Goal: Transaction & Acquisition: Purchase product/service

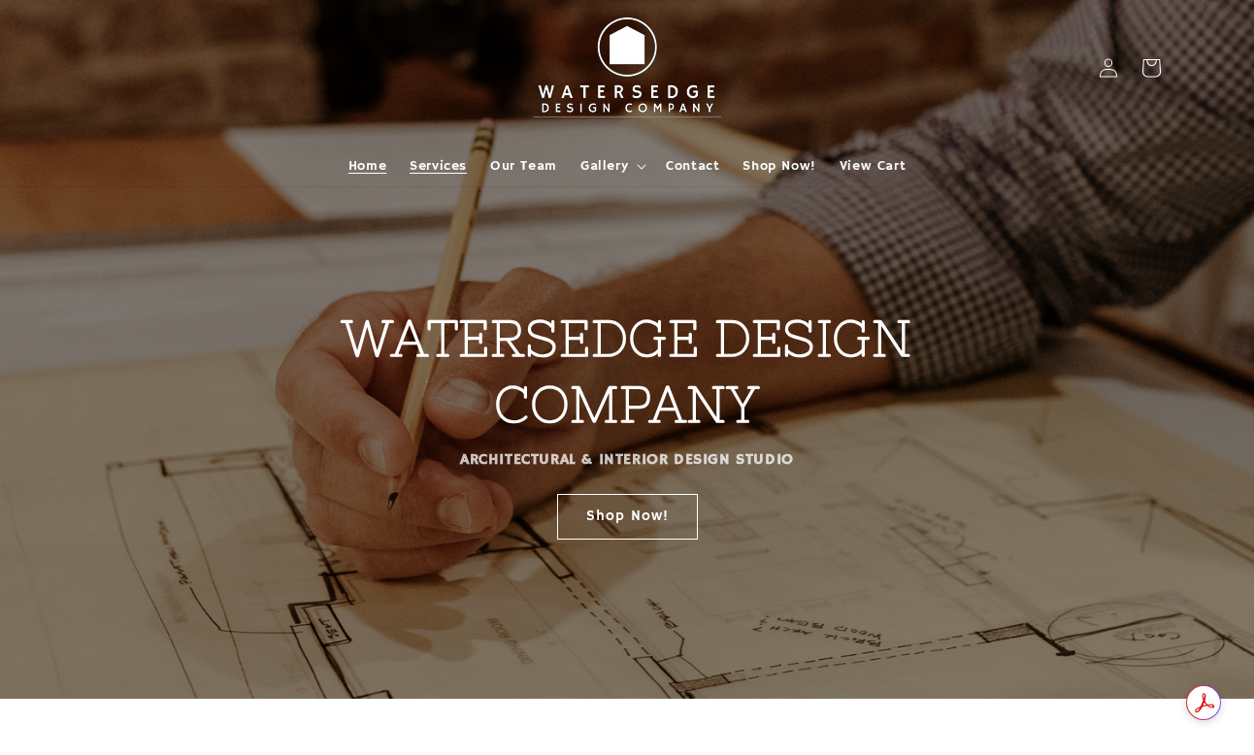
click at [464, 166] on span "Services" at bounding box center [438, 165] width 57 height 17
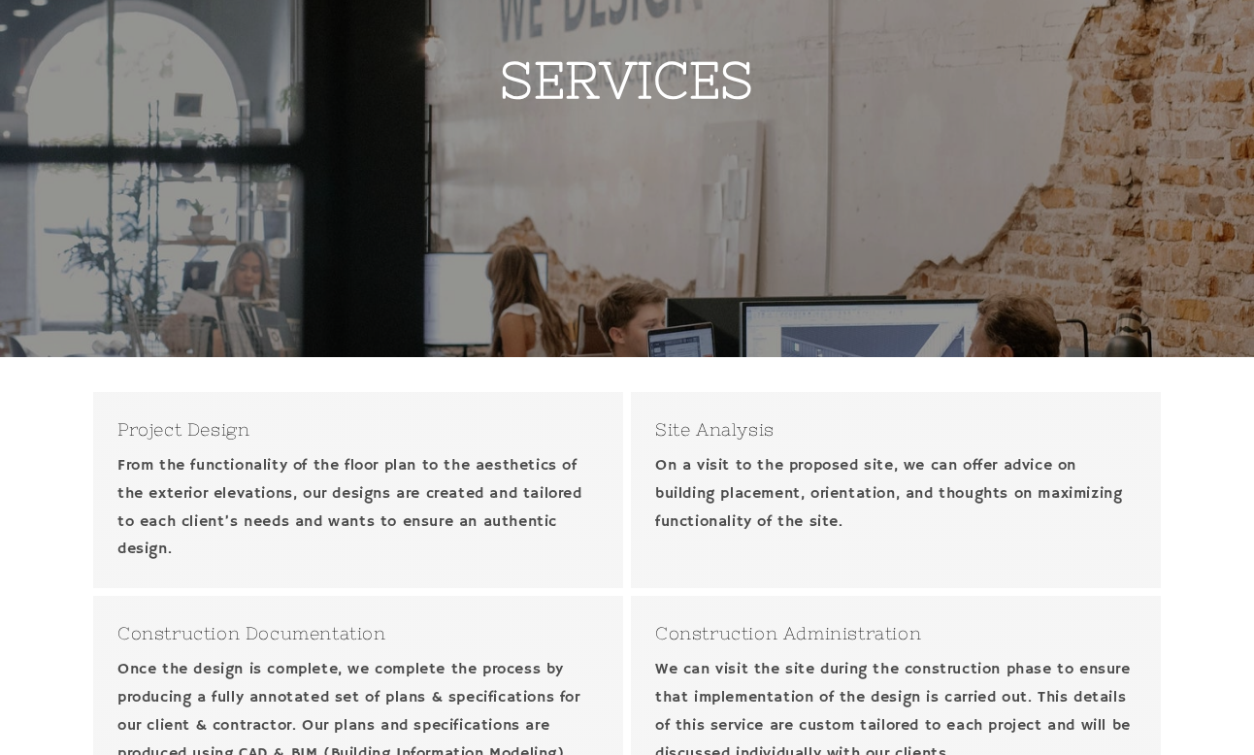
scroll to position [53, 0]
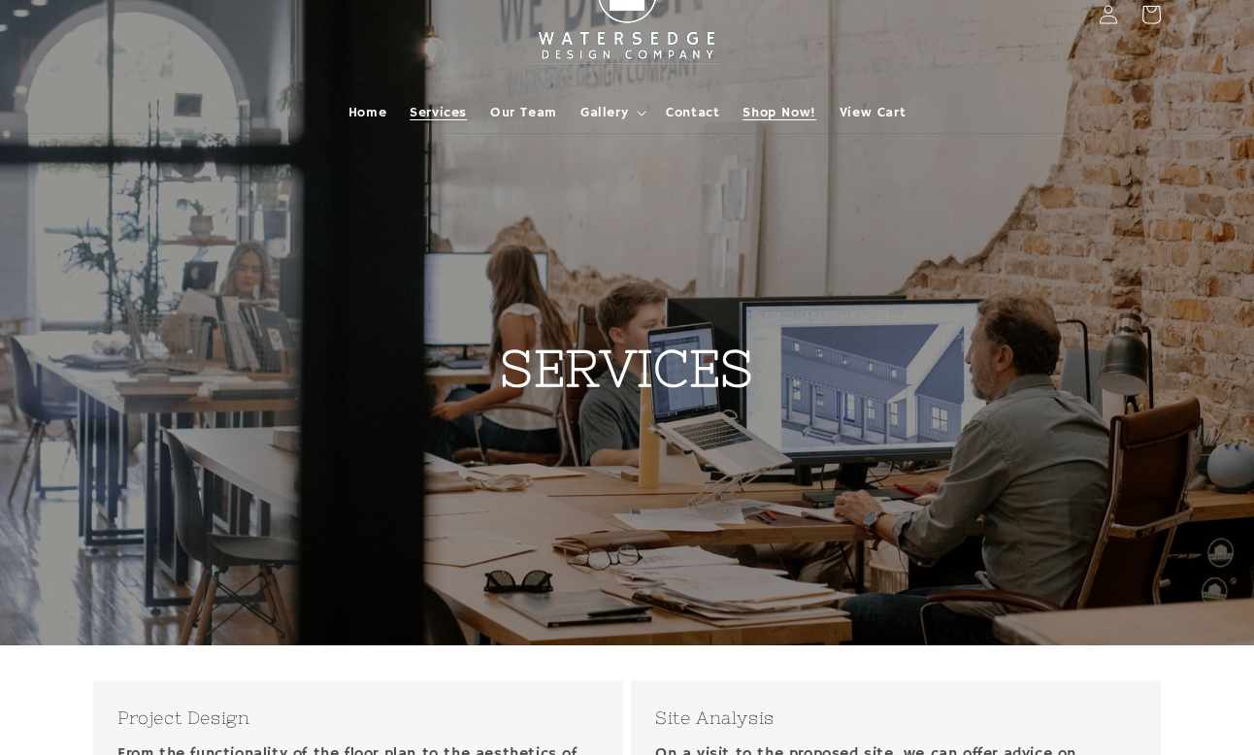
click at [776, 125] on link "Shop Now!" at bounding box center [779, 112] width 96 height 41
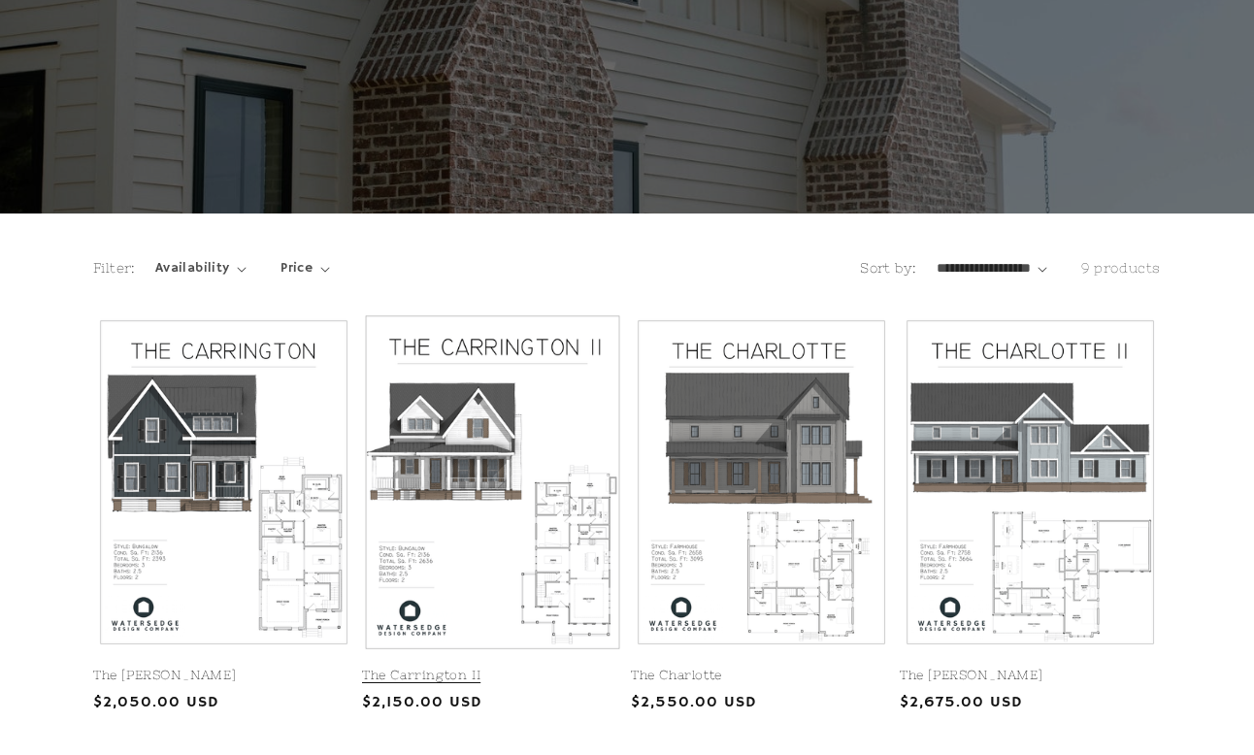
scroll to position [485, 0]
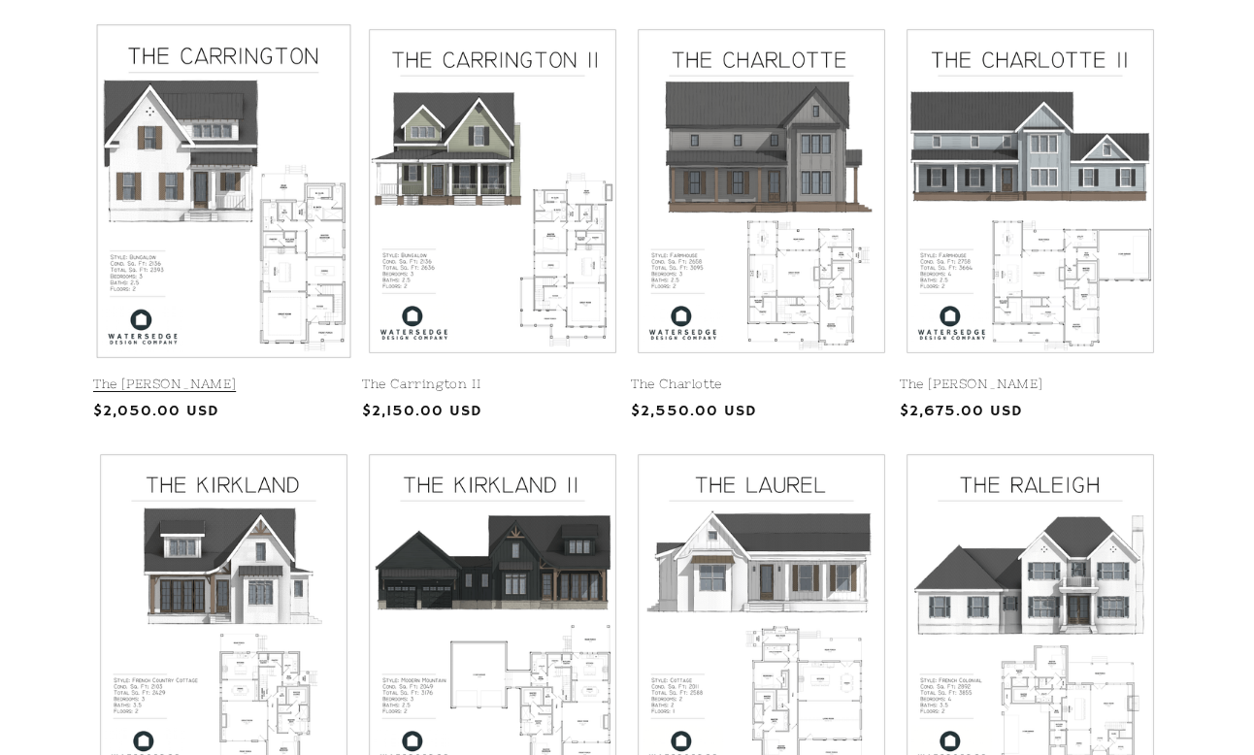
click at [245, 377] on link "The Carrington" at bounding box center [223, 385] width 261 height 17
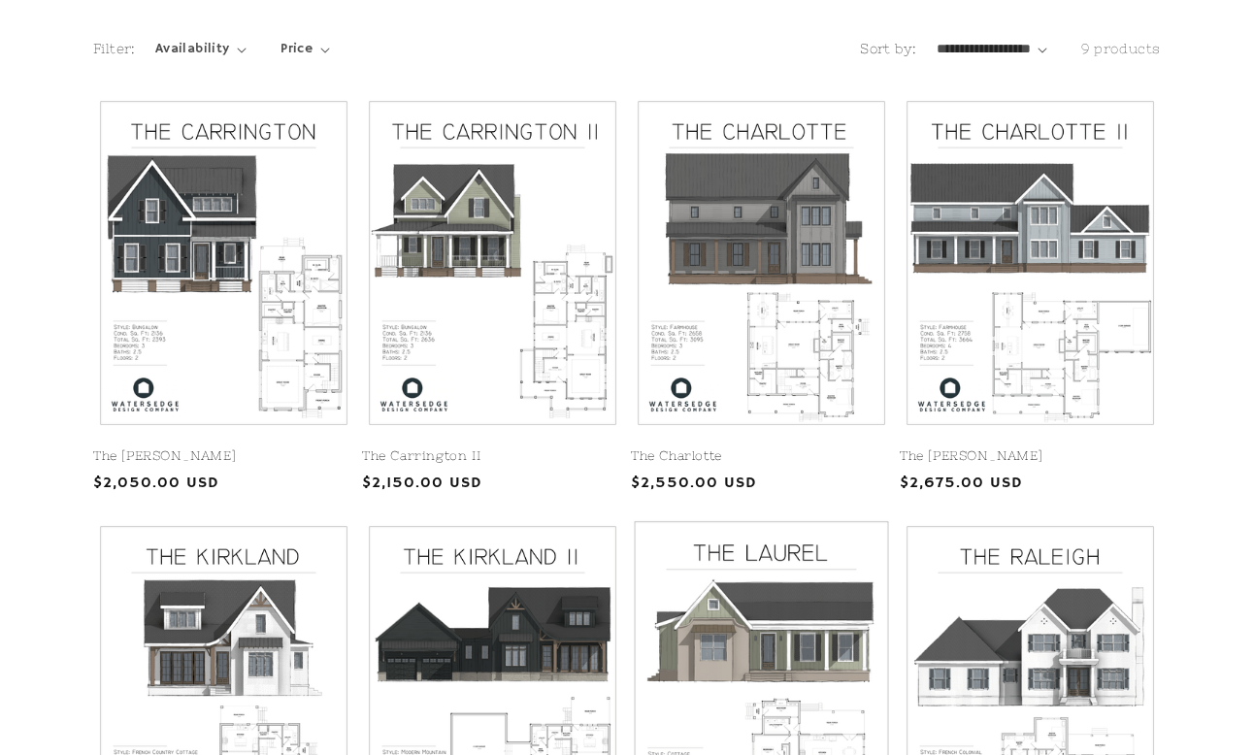
scroll to position [388, 0]
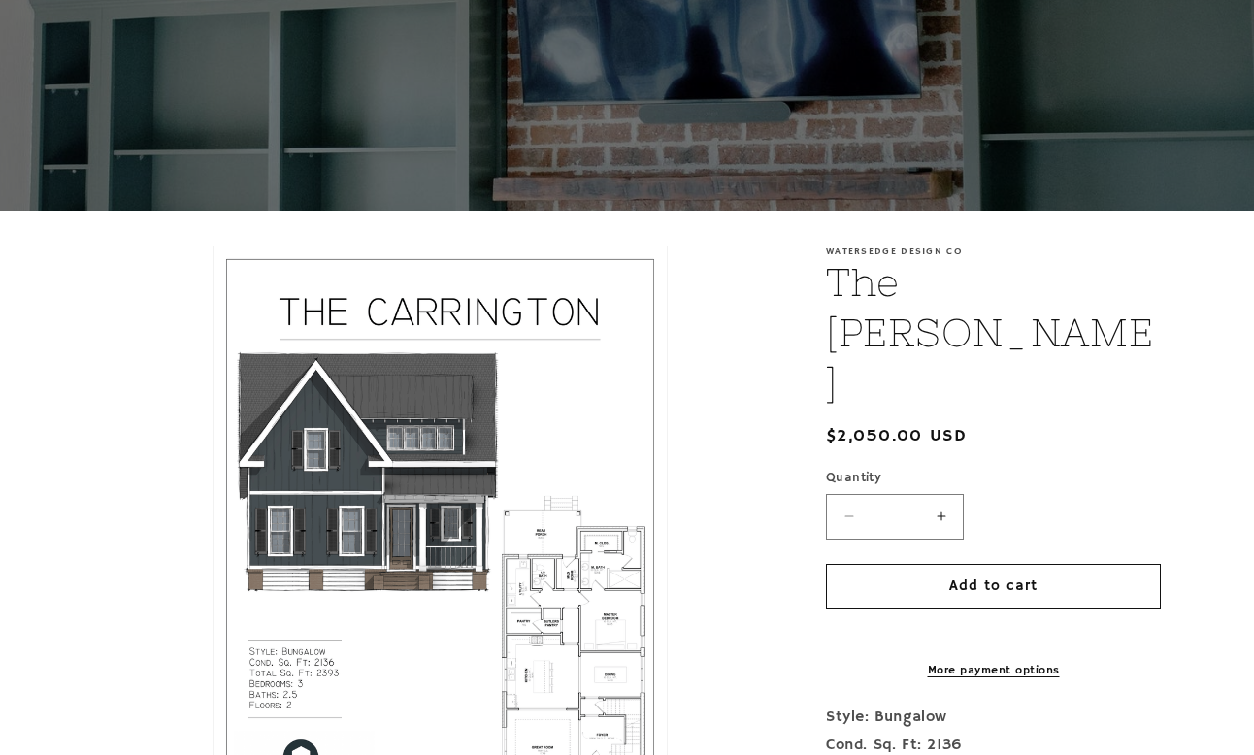
scroll to position [97, 0]
